Goal: Information Seeking & Learning: Learn about a topic

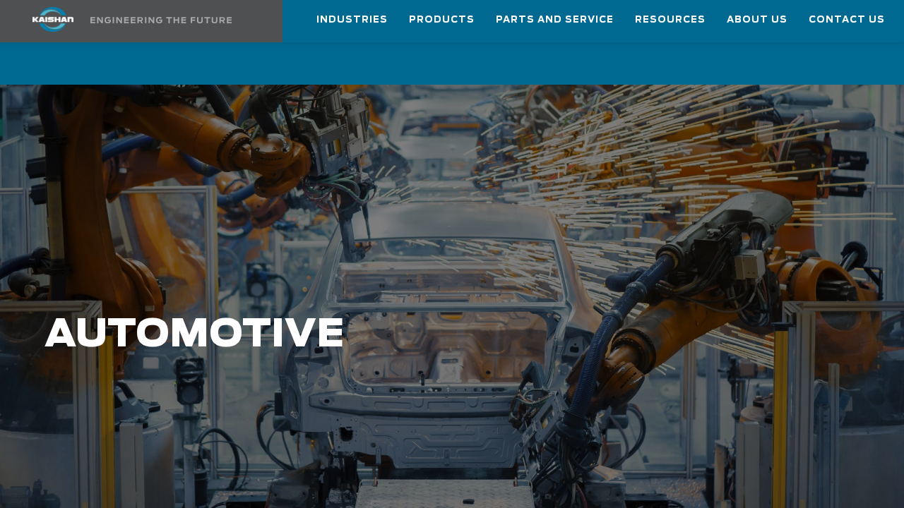
scroll to position [71, 0]
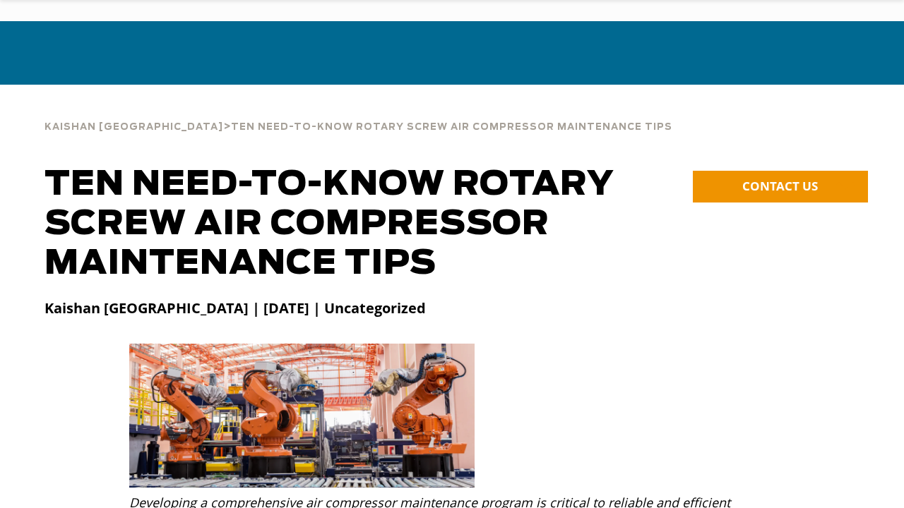
scroll to position [71, 0]
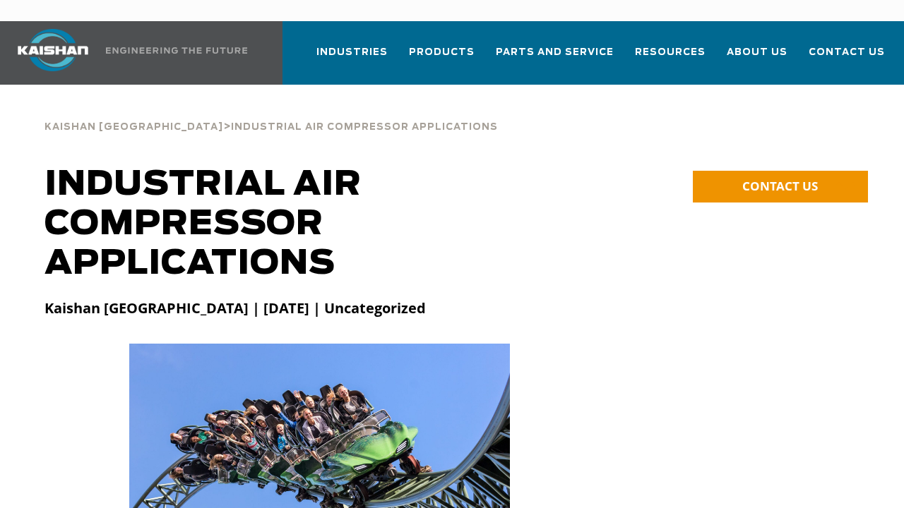
scroll to position [71, 0]
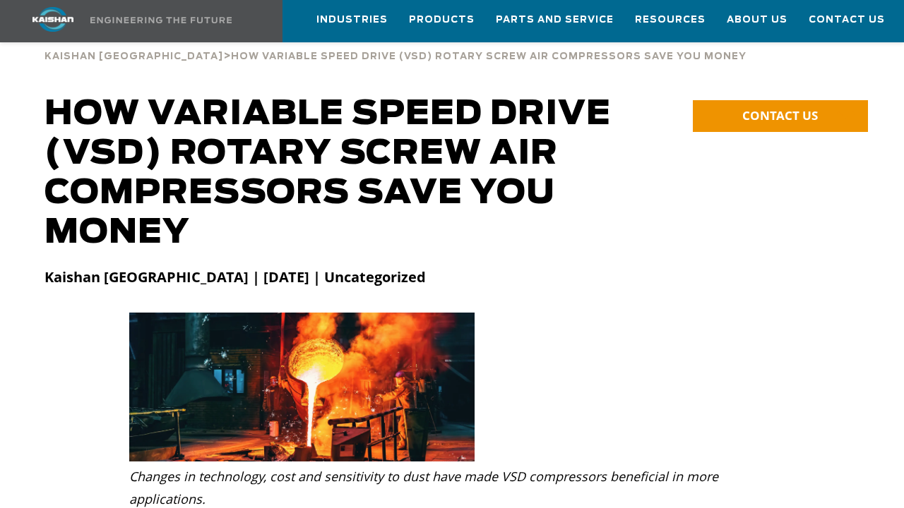
scroll to position [71, 0]
